Goal: Check status

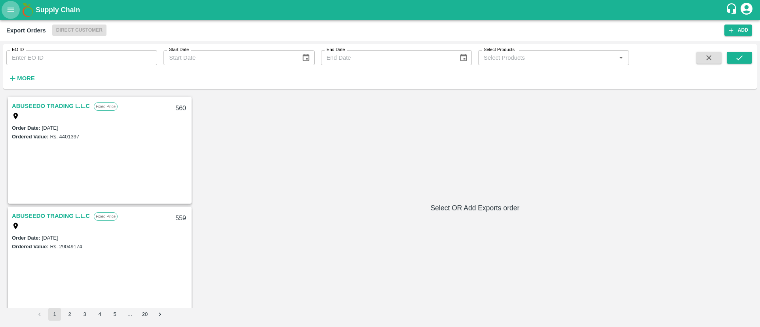
click at [12, 16] on button "open drawer" at bounding box center [11, 10] width 18 height 18
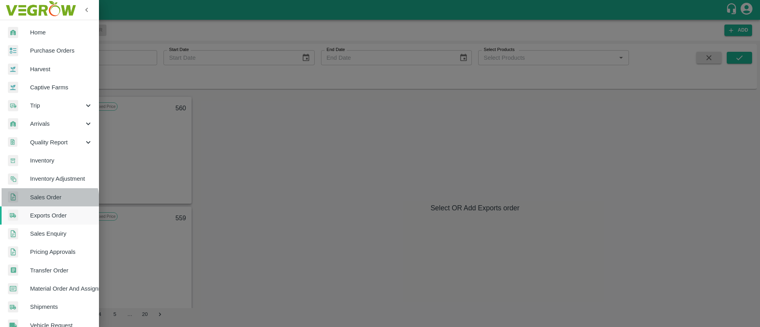
click at [46, 202] on span "Sales Order" at bounding box center [61, 197] width 63 height 9
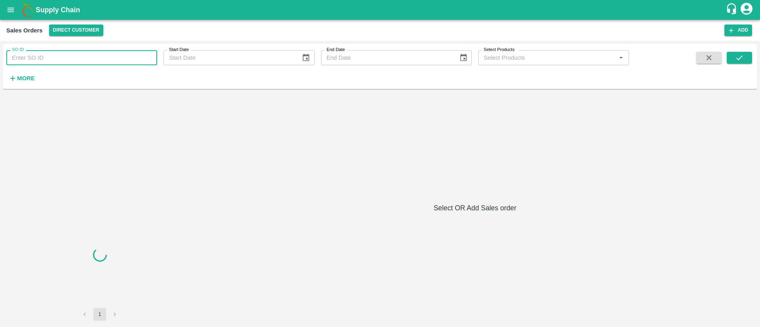
click at [111, 57] on input "SO ID" at bounding box center [81, 57] width 151 height 15
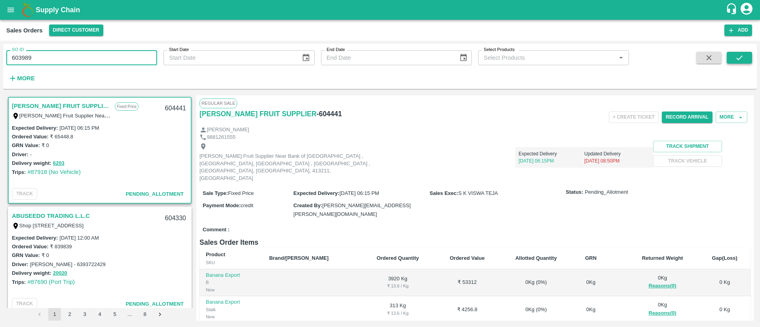
type input "603989"
click at [733, 57] on button "submit" at bounding box center [739, 58] width 25 height 12
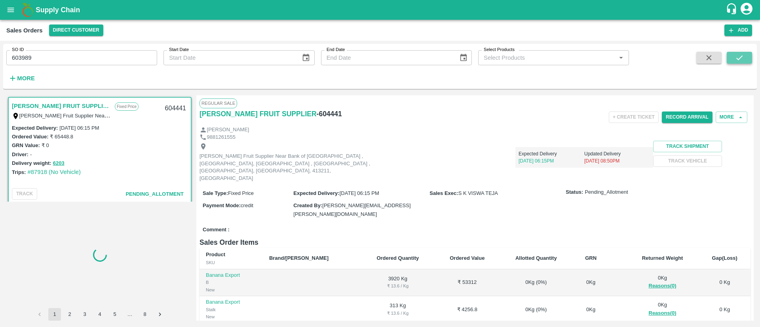
click at [733, 57] on button "submit" at bounding box center [739, 58] width 25 height 12
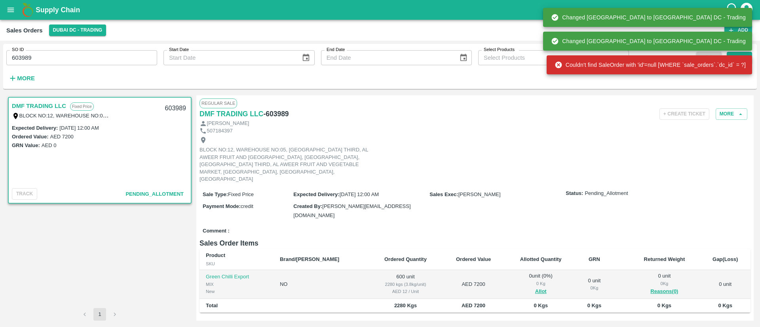
click at [26, 111] on div "BLOCK NO:12, WAREHOUSE NO:05, [GEOGRAPHIC_DATA] THIRD, AL AWEER FRUIT AND [GEOG…" at bounding box center [61, 115] width 99 height 9
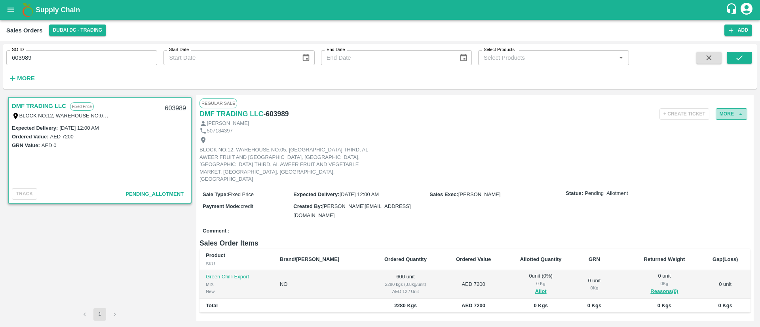
click at [729, 114] on button "More" at bounding box center [732, 113] width 32 height 11
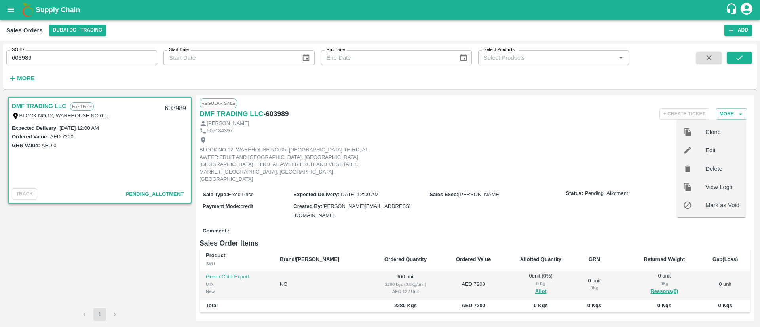
click at [553, 148] on div "BLOCK NO:12, WAREHOUSE NO:05, [GEOGRAPHIC_DATA] THIRD, AL AWEER FRUIT AND [GEOG…" at bounding box center [475, 160] width 551 height 51
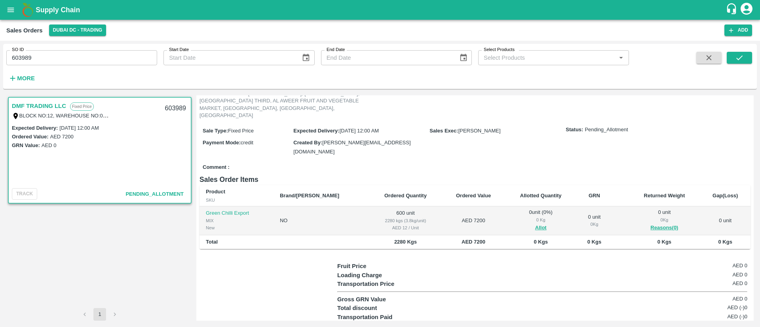
scroll to position [64, 0]
